Goal: Task Accomplishment & Management: Use online tool/utility

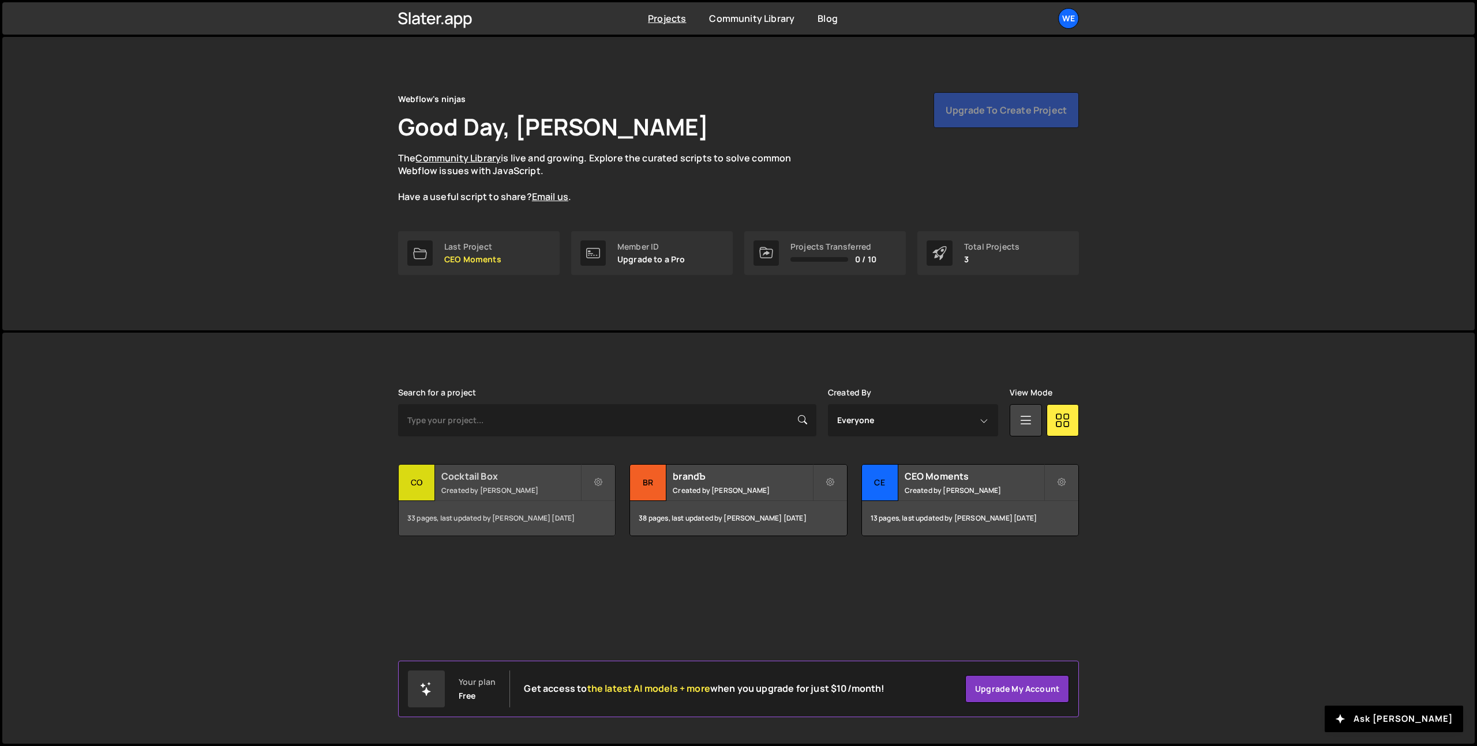
click at [540, 482] on h2 "Cocktail Box" at bounding box center [510, 476] width 139 height 13
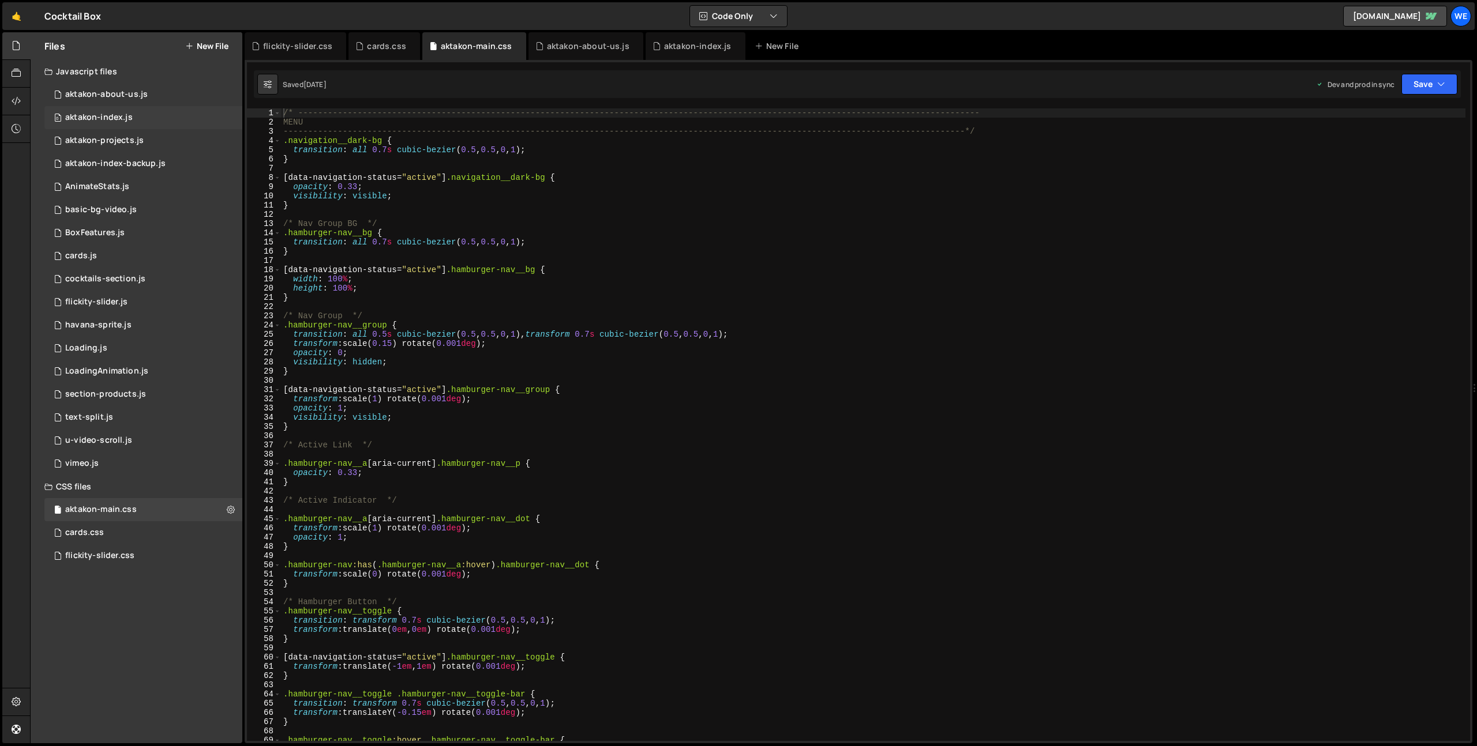
click at [130, 117] on div "aktakon-index.js" at bounding box center [98, 117] width 67 height 10
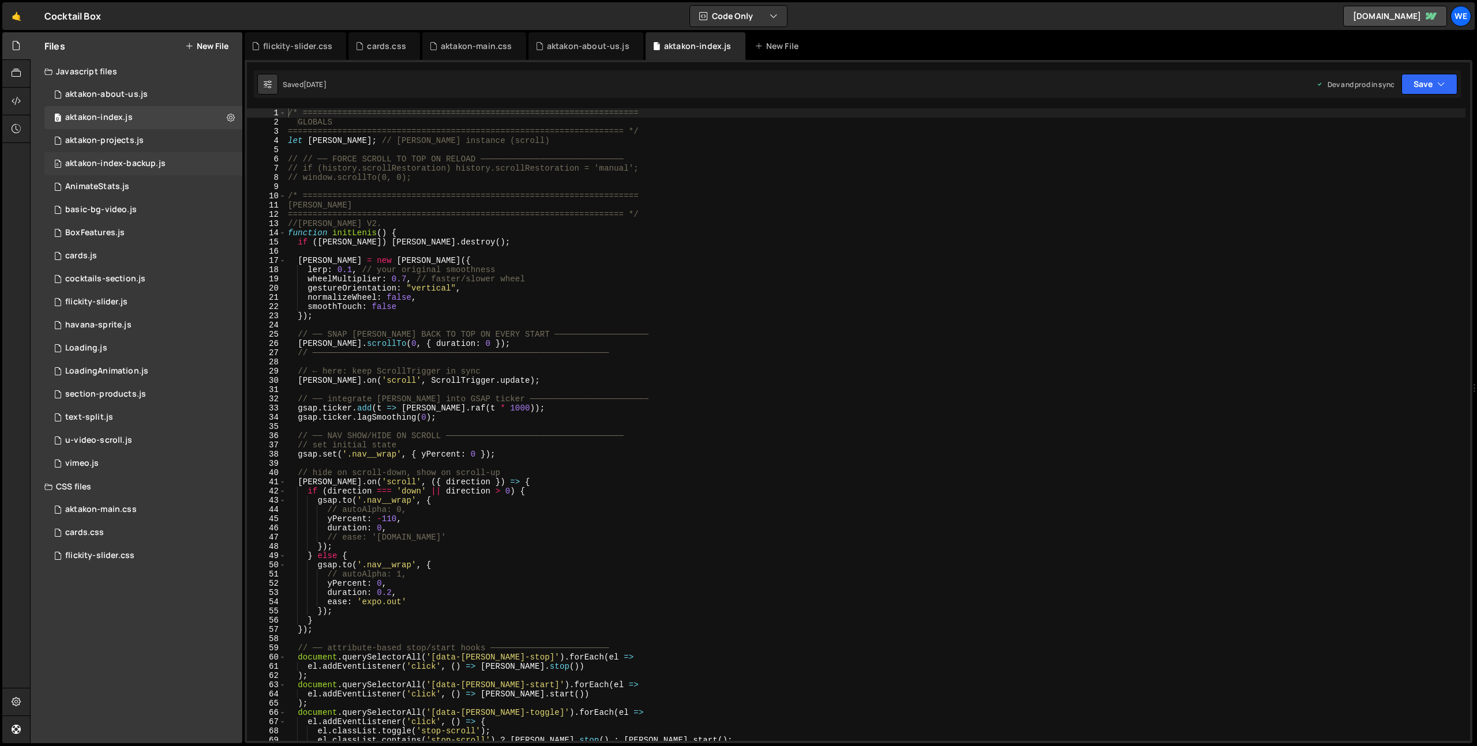
scroll to position [609, 0]
type textarea "smoothTouch: false"
click at [433, 306] on div "/* ==================================================================== GLOBALS…" at bounding box center [874, 433] width 1179 height 651
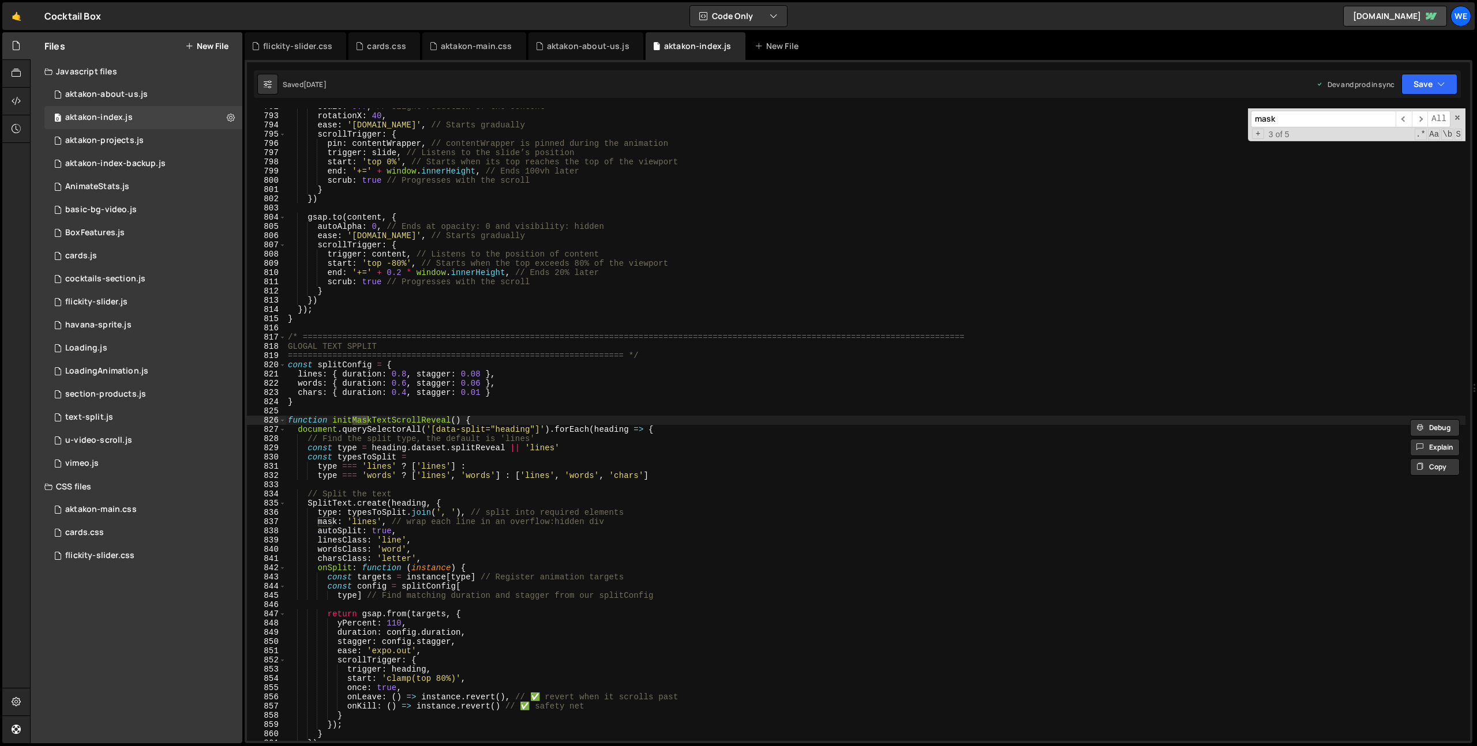
scroll to position [7306, 0]
type input "mask"
click at [474, 450] on div "scale : 0.7 , // Slight reduction of the content rotationX : 40 , ease : 'power…" at bounding box center [874, 427] width 1179 height 651
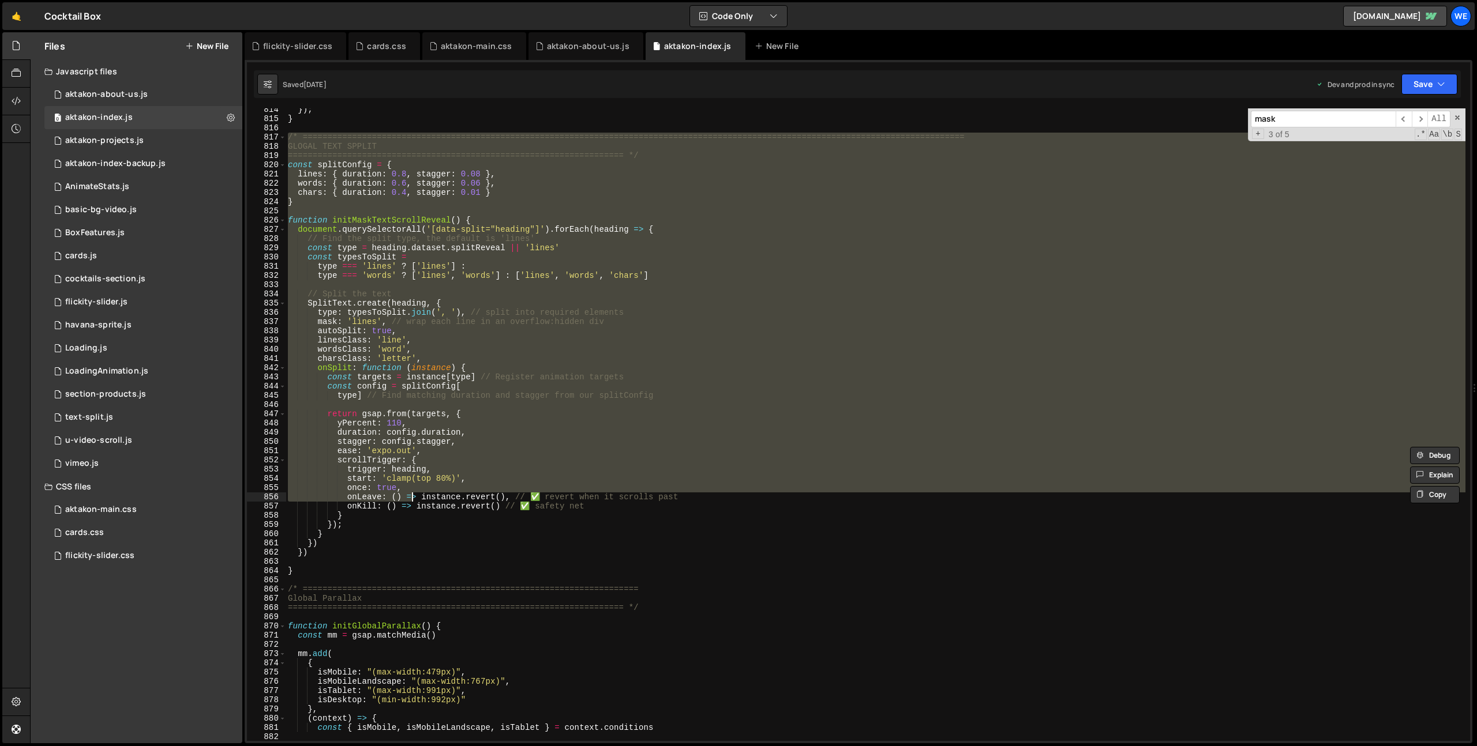
scroll to position [7506, 0]
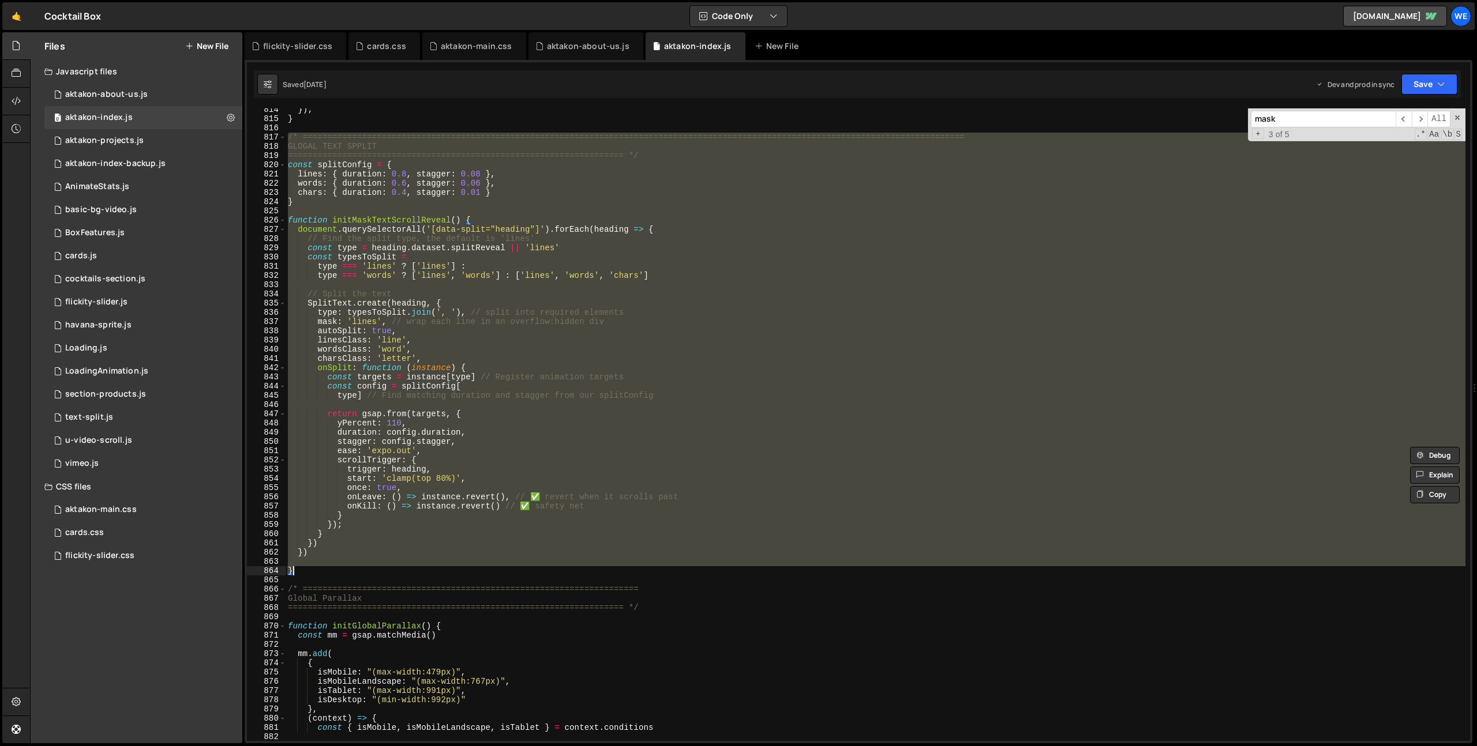
drag, startPoint x: 288, startPoint y: 336, endPoint x: 329, endPoint y: 572, distance: 239.3
click at [328, 572] on div "}) ; } /* =====================================================================…" at bounding box center [874, 430] width 1179 height 651
click at [916, 336] on div "}) ; } /* =====================================================================…" at bounding box center [874, 424] width 1179 height 633
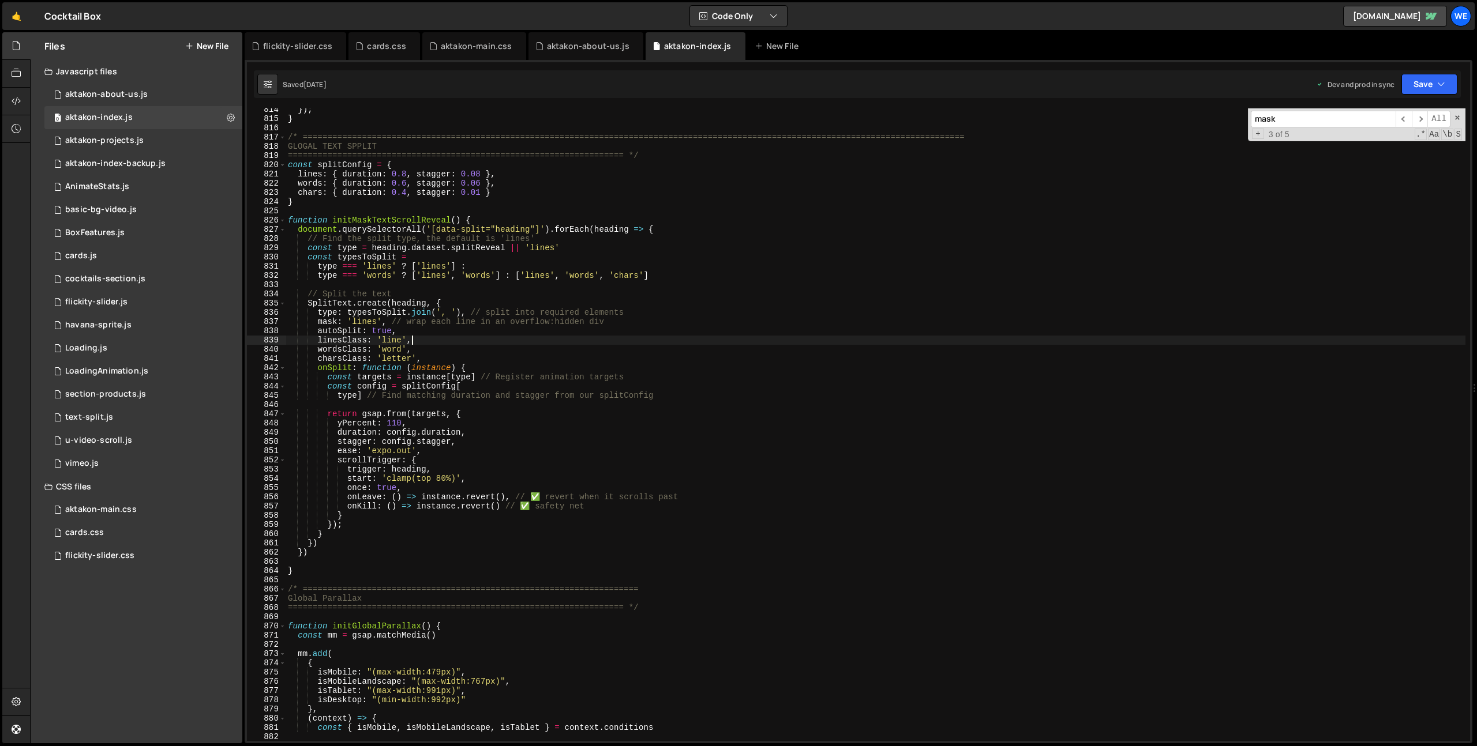
scroll to position [7444, 0]
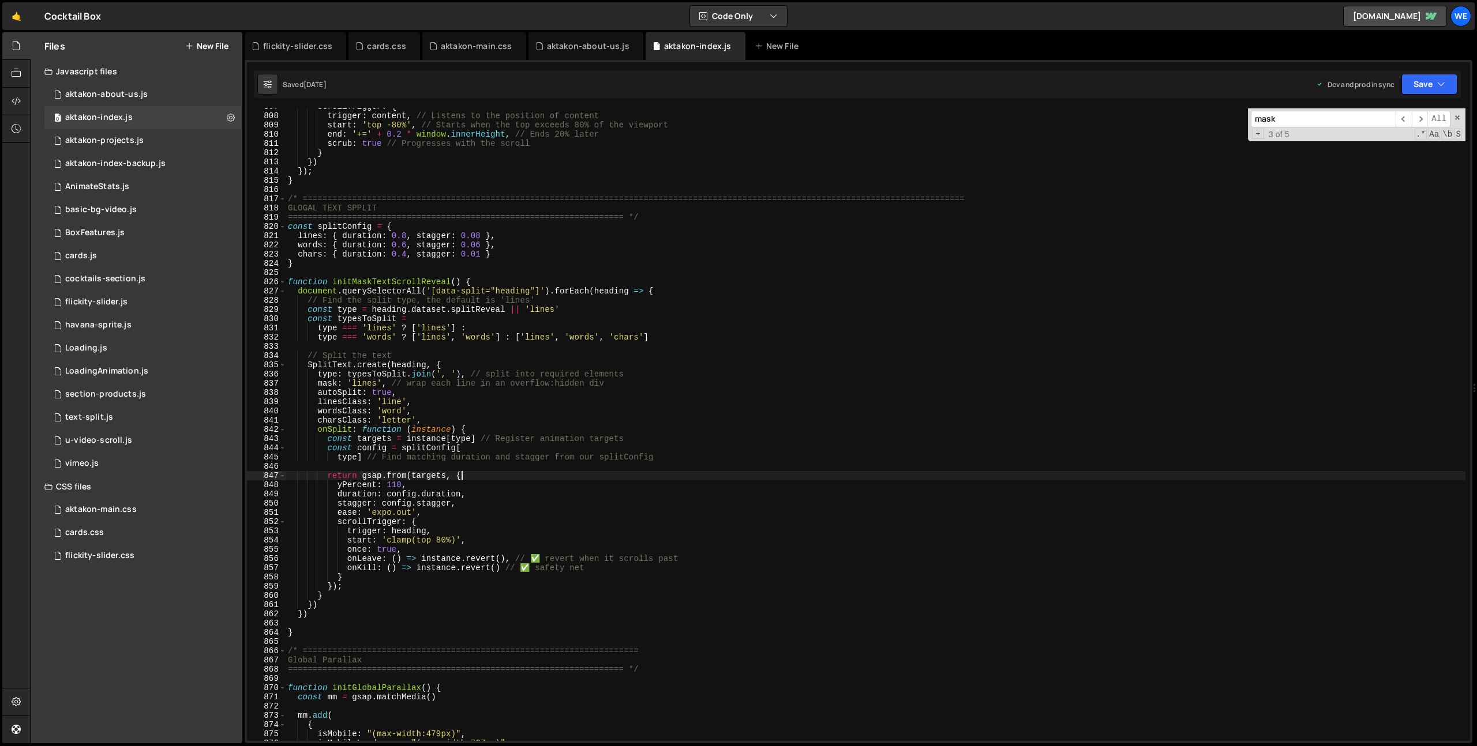
click at [619, 479] on div "scrollTrigger : { trigger : content , // Listens to the position of content sta…" at bounding box center [874, 427] width 1179 height 651
type textarea "return gsap.from(targets, {"
click at [133, 437] on div "0 u-video-scroll.js 0" at bounding box center [143, 440] width 198 height 23
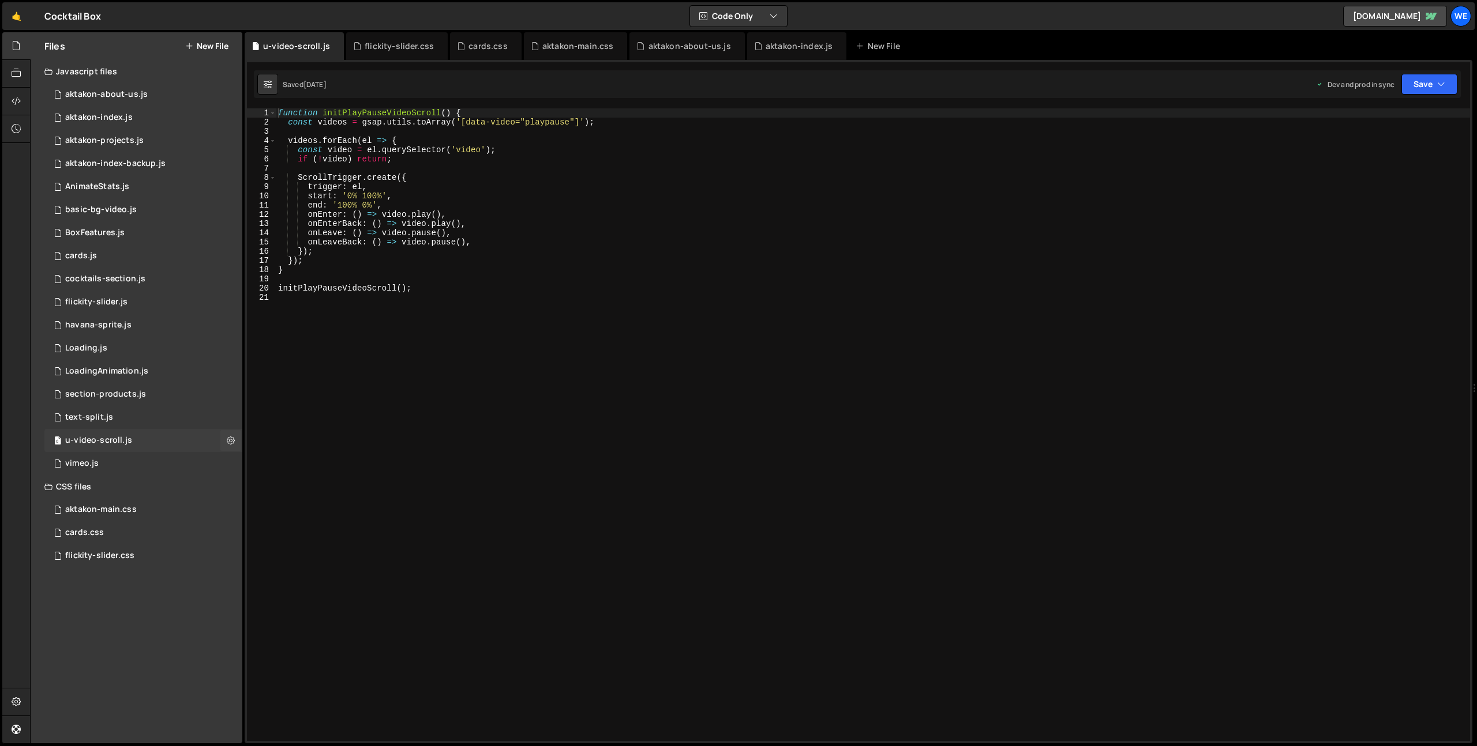
scroll to position [0, 0]
click at [114, 413] on div "0 text-split.js 0" at bounding box center [143, 417] width 198 height 23
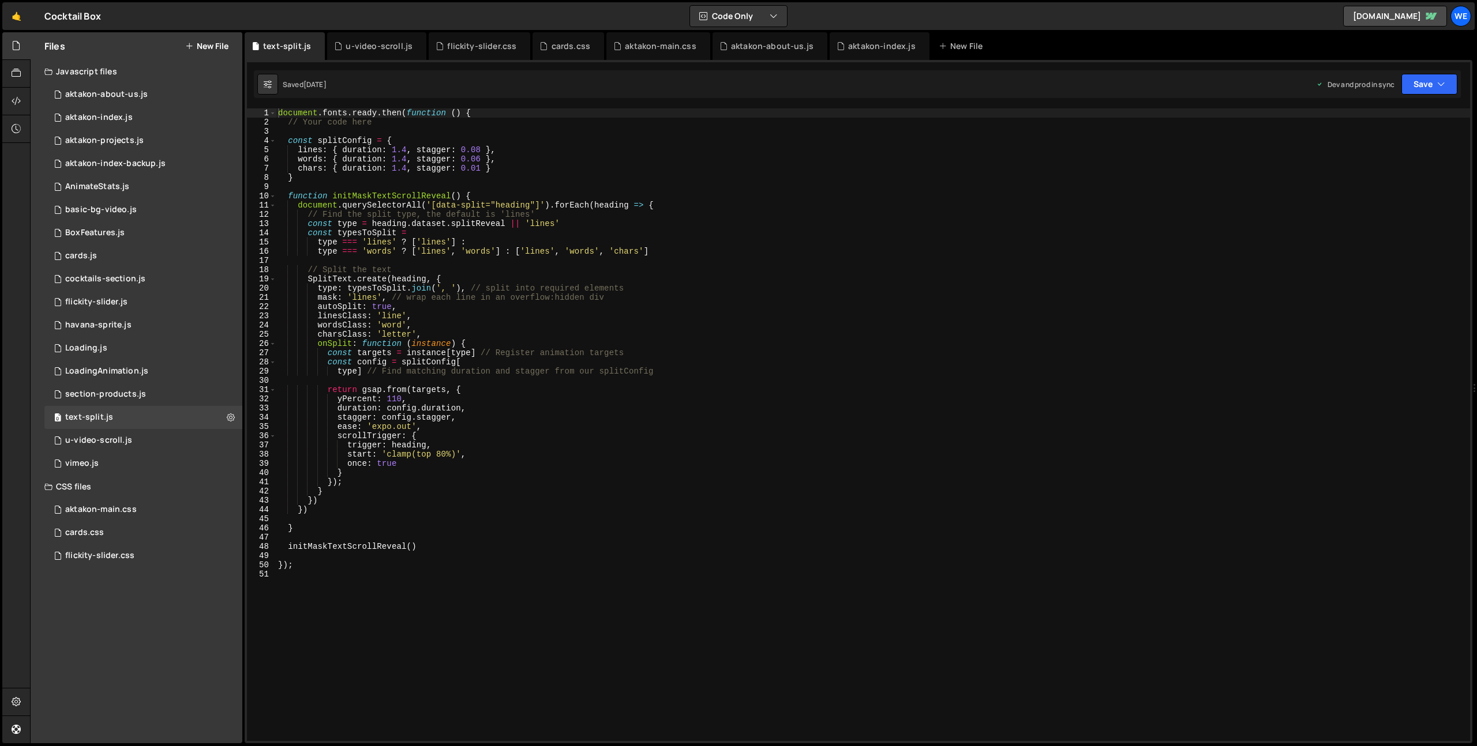
type textarea "}"
click at [531, 474] on div "document . fonts . ready . then ( function ( ) { // Your code here const splitC…" at bounding box center [873, 433] width 1194 height 651
click at [121, 99] on div "aktakon-about-us.js" at bounding box center [106, 94] width 82 height 10
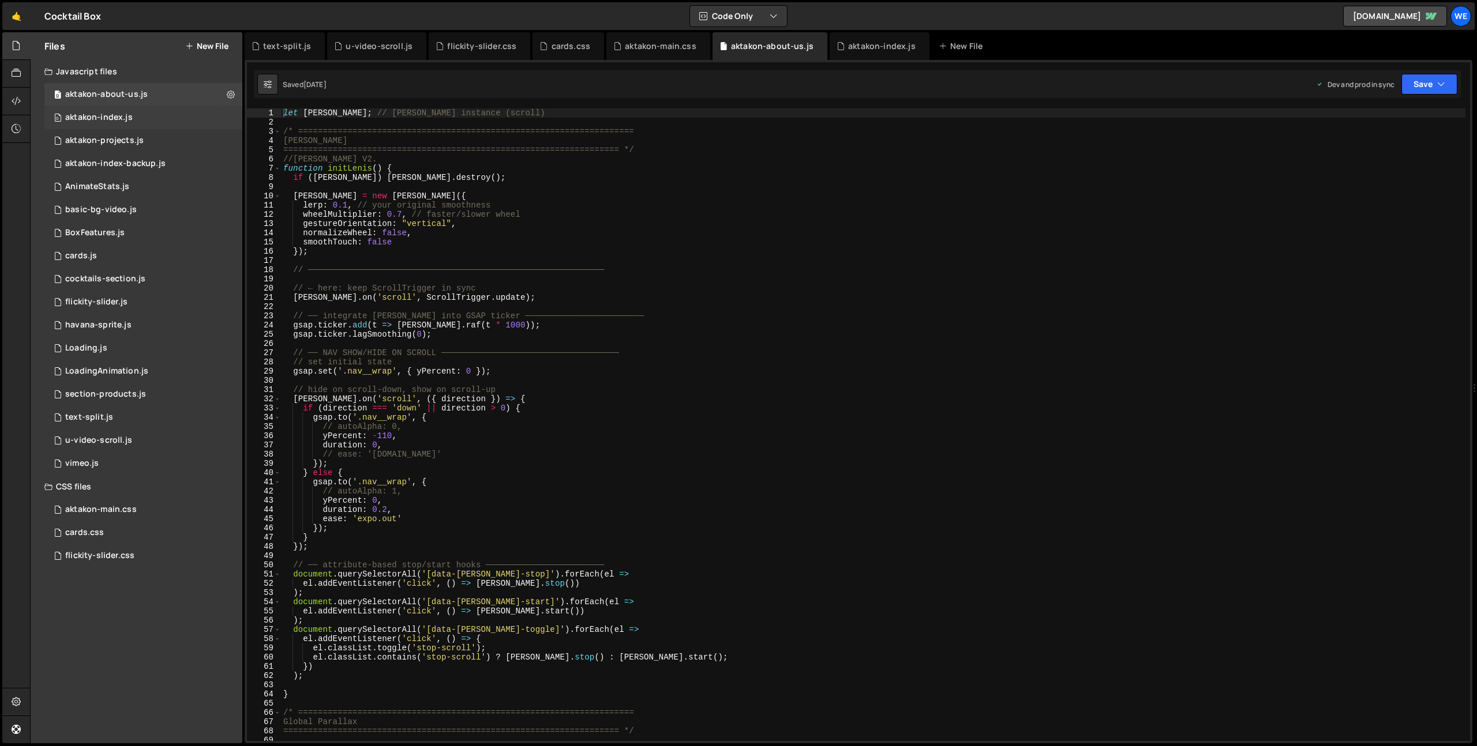
click at [117, 115] on div "aktakon-index.js" at bounding box center [98, 117] width 67 height 10
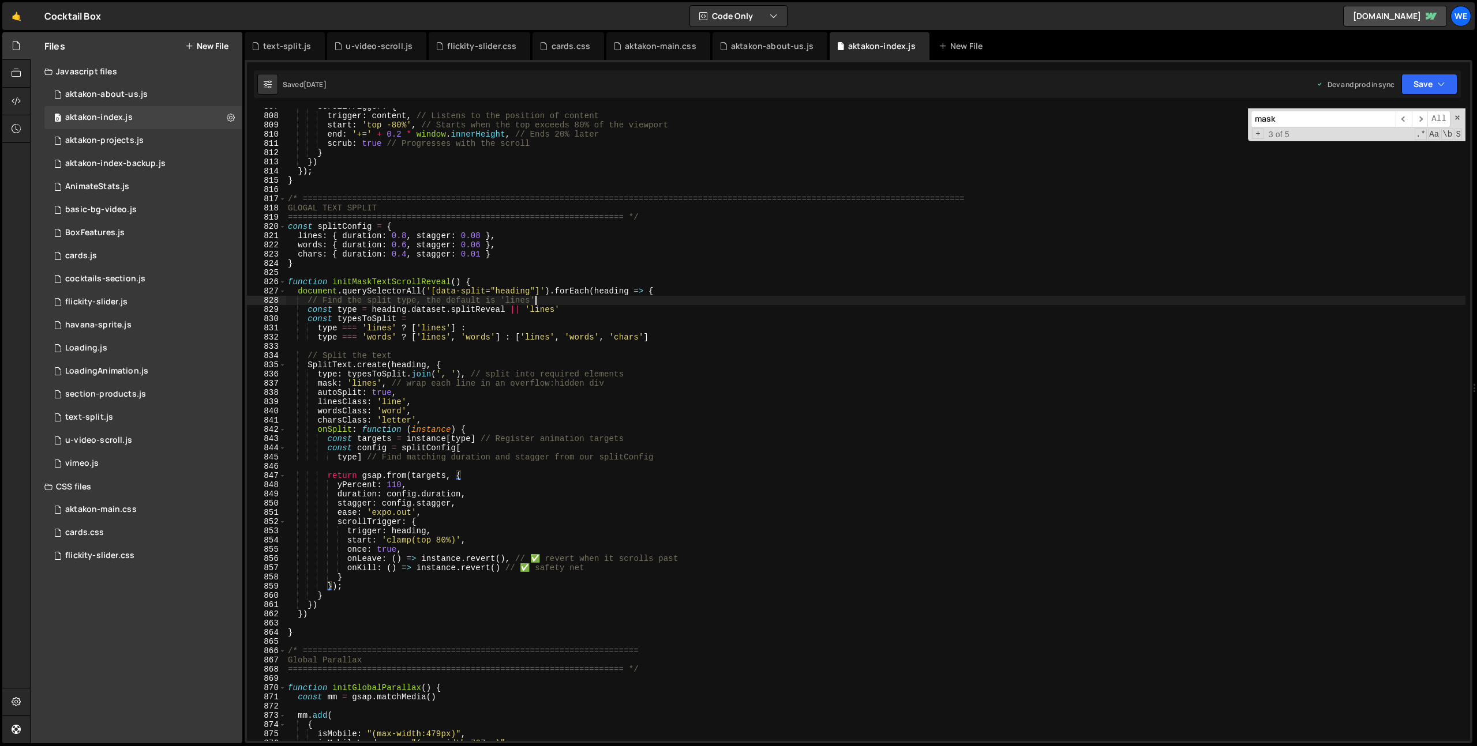
scroll to position [609, 0]
click at [745, 300] on div "scrollTrigger : { trigger : content , // Listens to the position of content sta…" at bounding box center [874, 427] width 1179 height 651
click at [978, 438] on div "scrollTrigger : { trigger : content , // Listens to the position of content sta…" at bounding box center [874, 427] width 1179 height 651
type textarea "const targets = instance[type] // Register animation targets"
